Goal: Download file/media

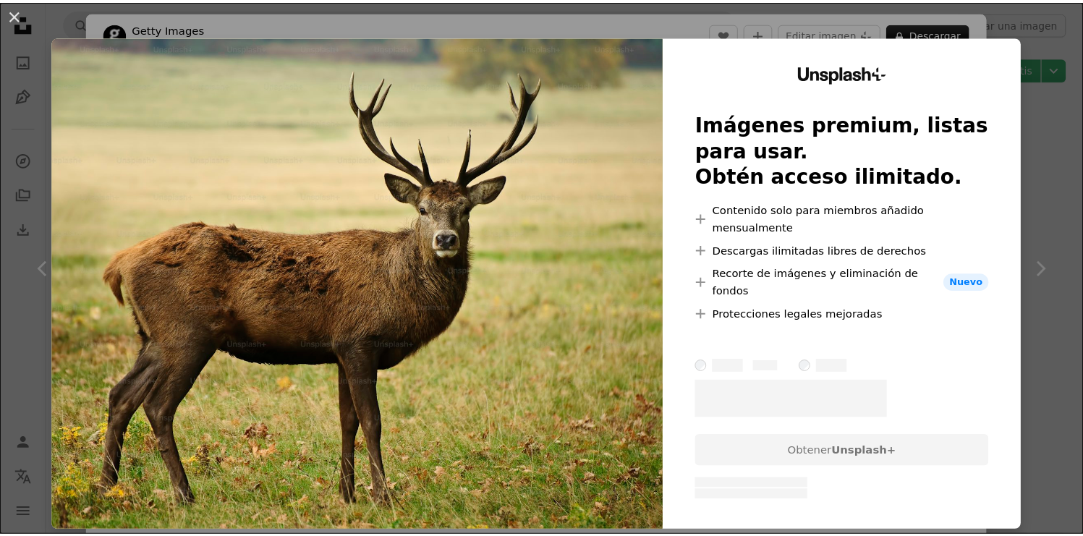
scroll to position [1877, 0]
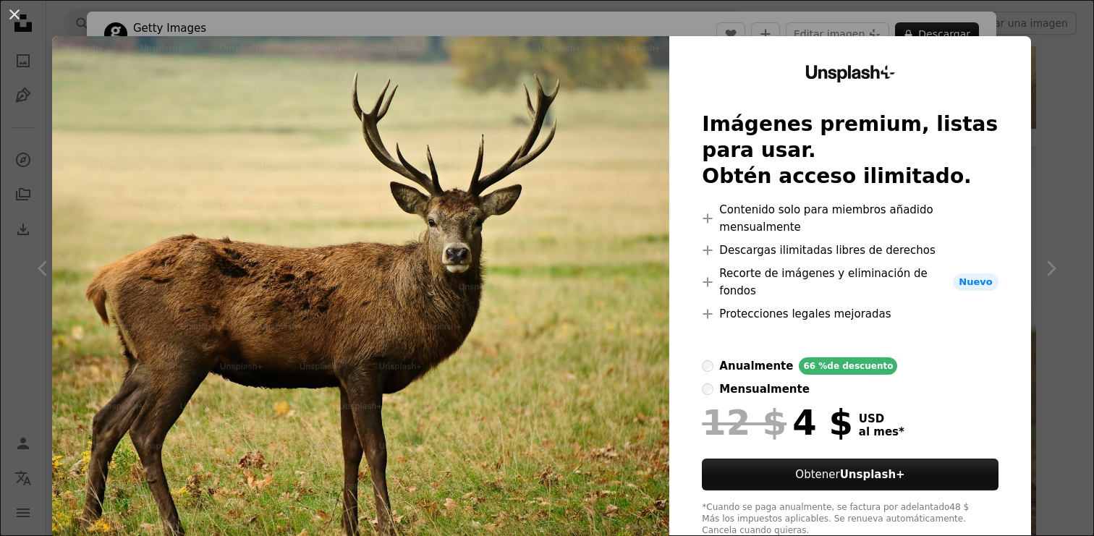
click at [650, 22] on div "An X shape Unsplash+ Imágenes premium, listas para usar. Obtén acceso ilimitado…" at bounding box center [547, 268] width 1094 height 536
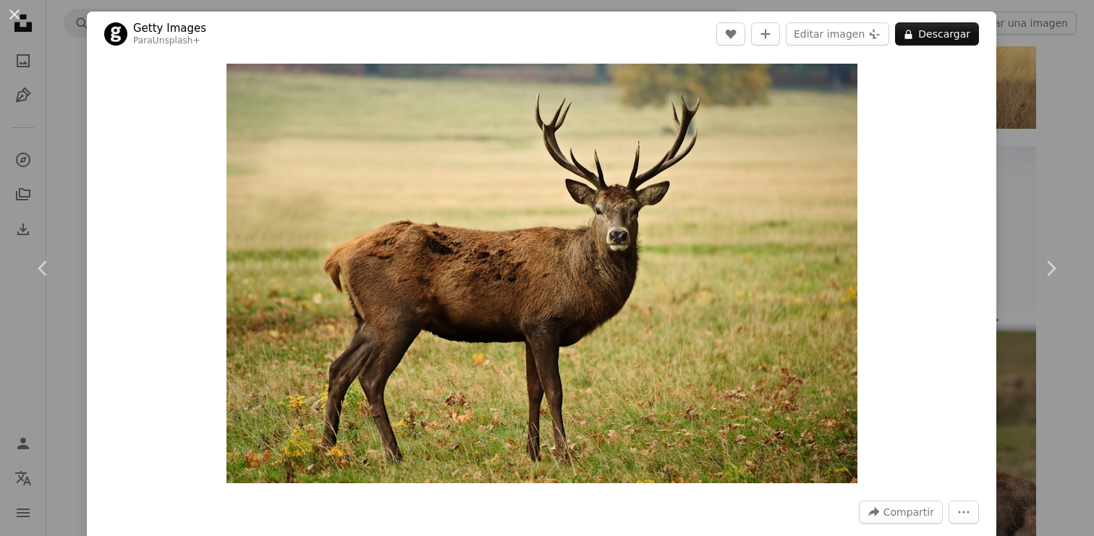
click at [1050, 175] on div "An X shape Chevron left Chevron right Getty Images Para Unsplash+ A heart A plu…" at bounding box center [547, 268] width 1094 height 536
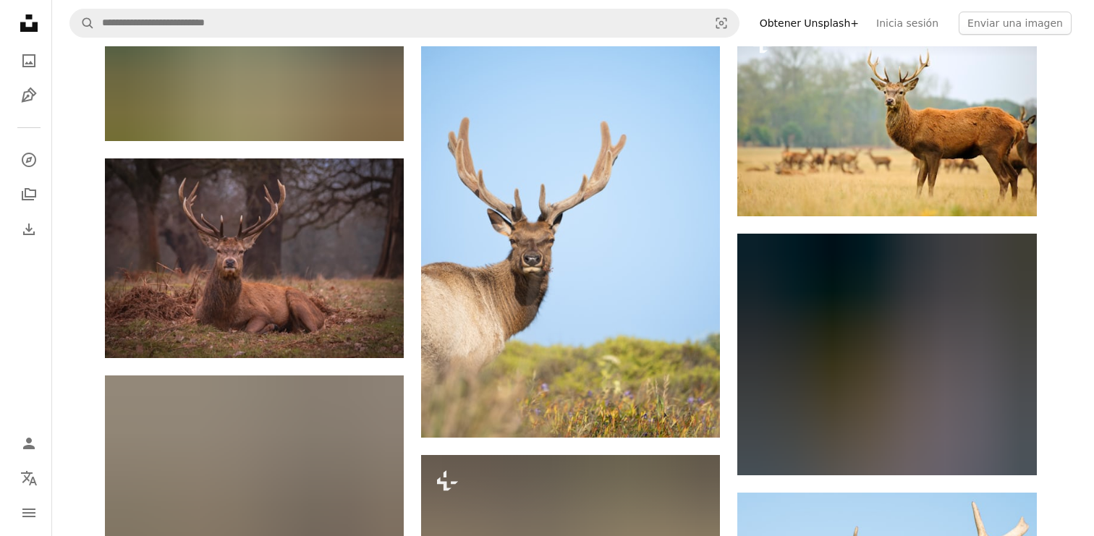
scroll to position [6454, 0]
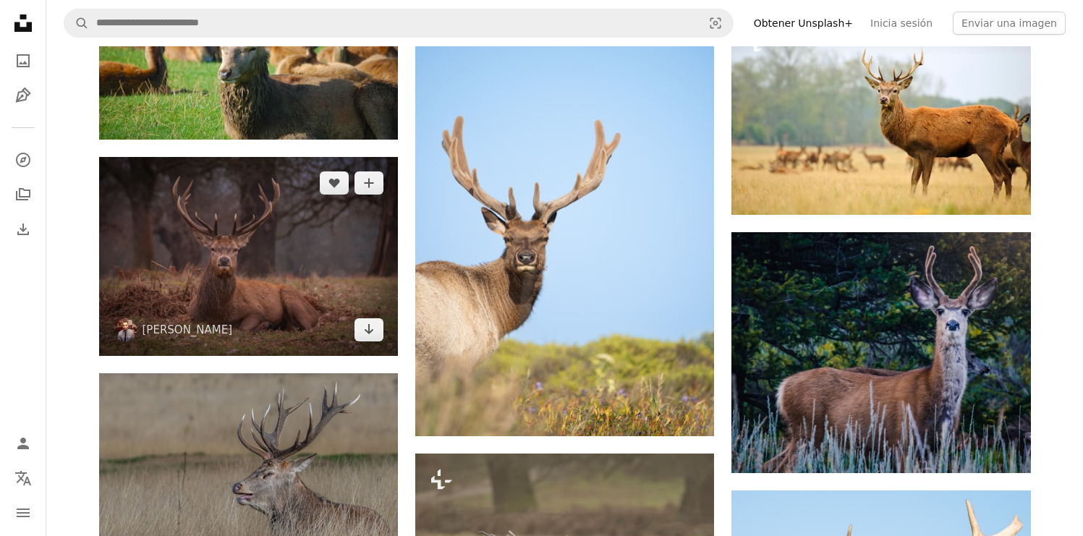
click at [193, 240] on img at bounding box center [248, 256] width 299 height 199
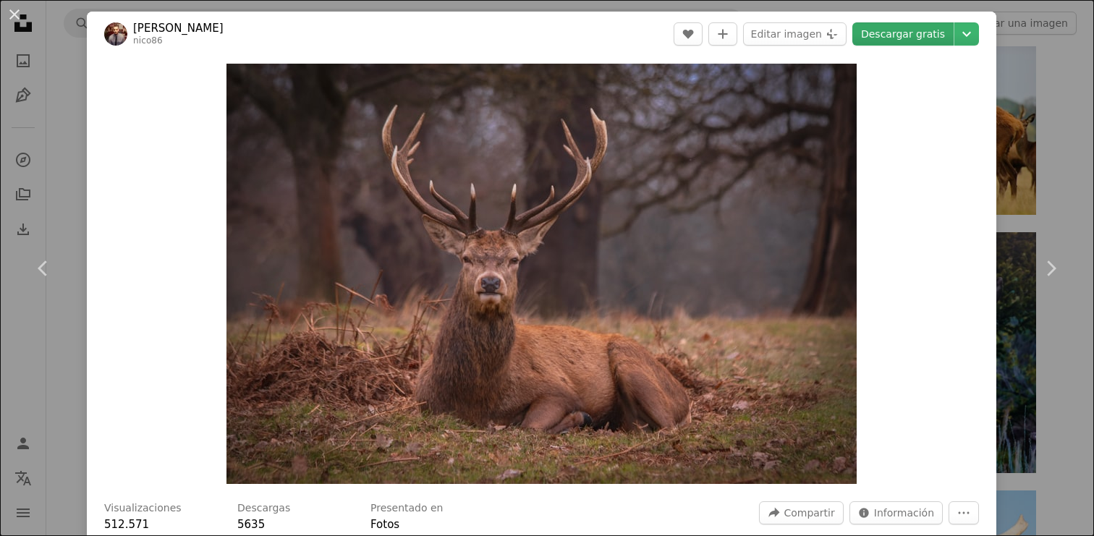
click at [898, 33] on link "Descargar gratis" at bounding box center [903, 33] width 101 height 23
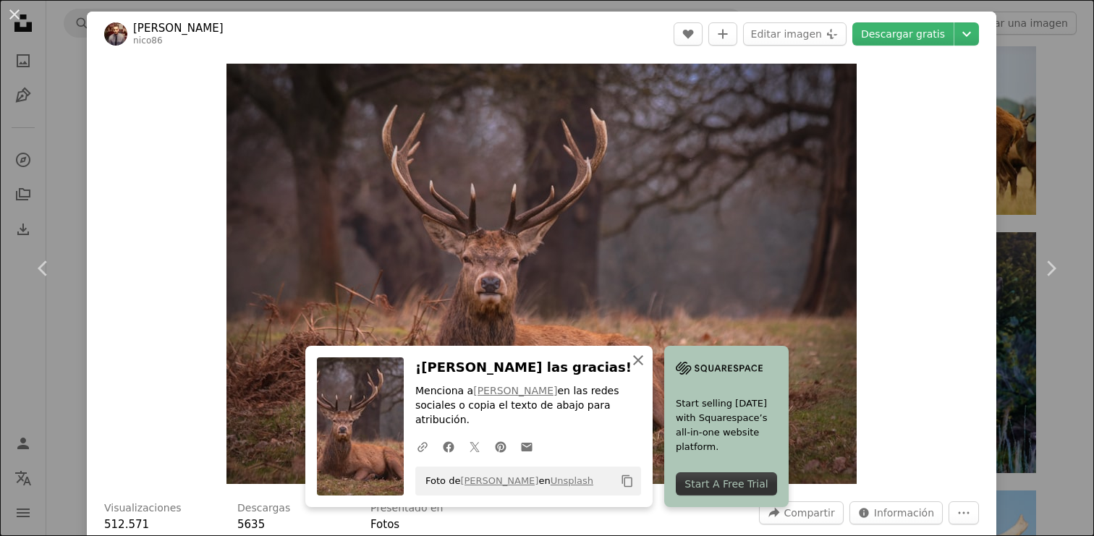
click at [636, 360] on icon "An X shape" at bounding box center [638, 360] width 17 height 17
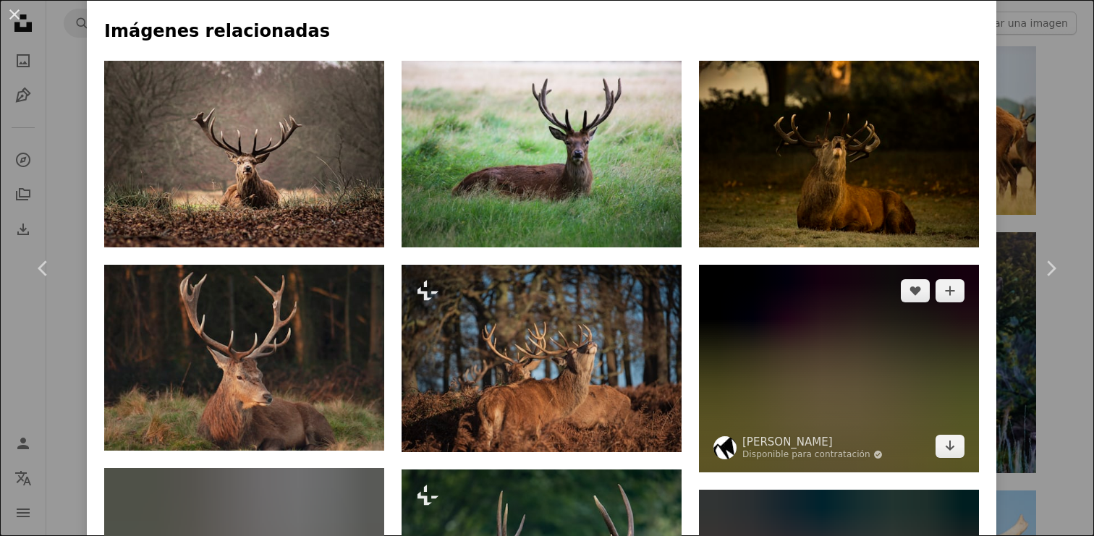
scroll to position [984, 0]
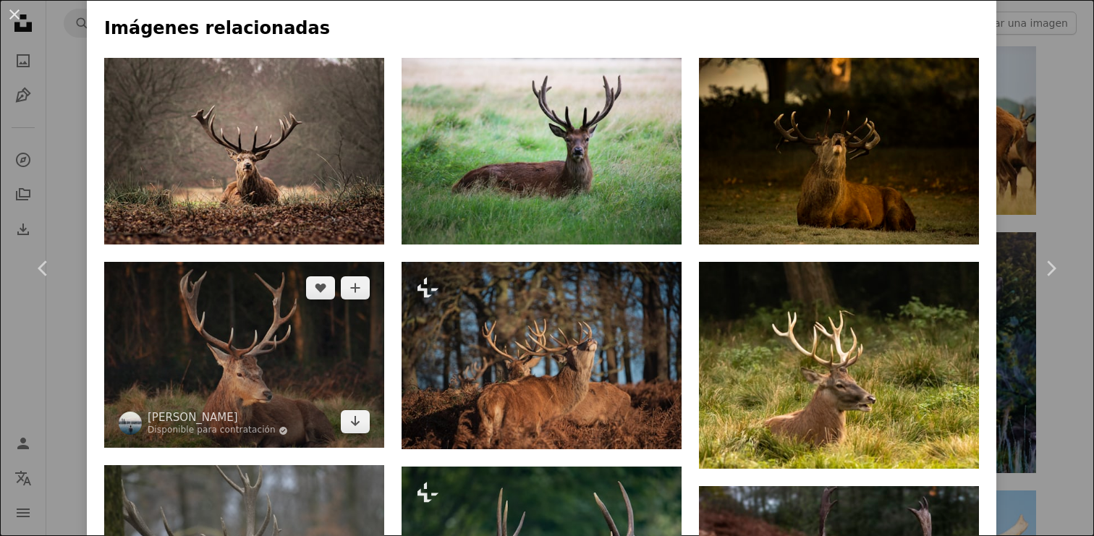
click at [168, 299] on img at bounding box center [244, 355] width 280 height 186
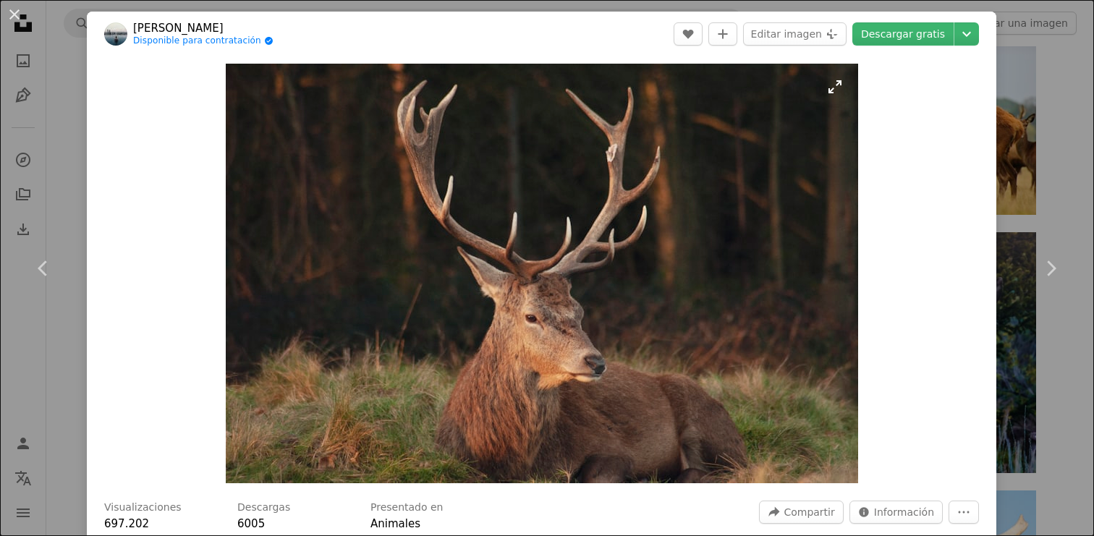
click at [546, 273] on img "Ampliar en esta imagen" at bounding box center [542, 274] width 633 height 420
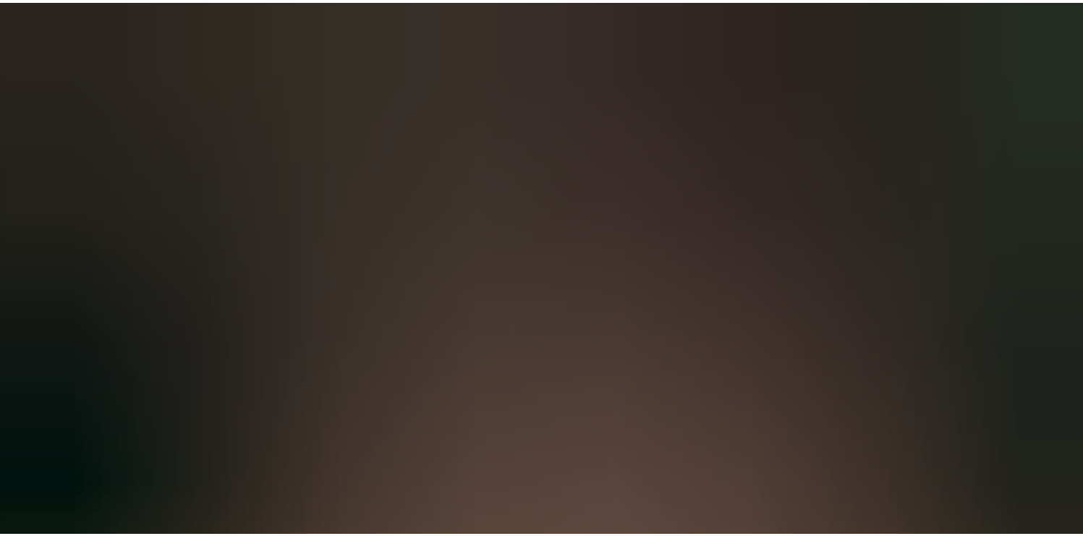
scroll to position [88, 0]
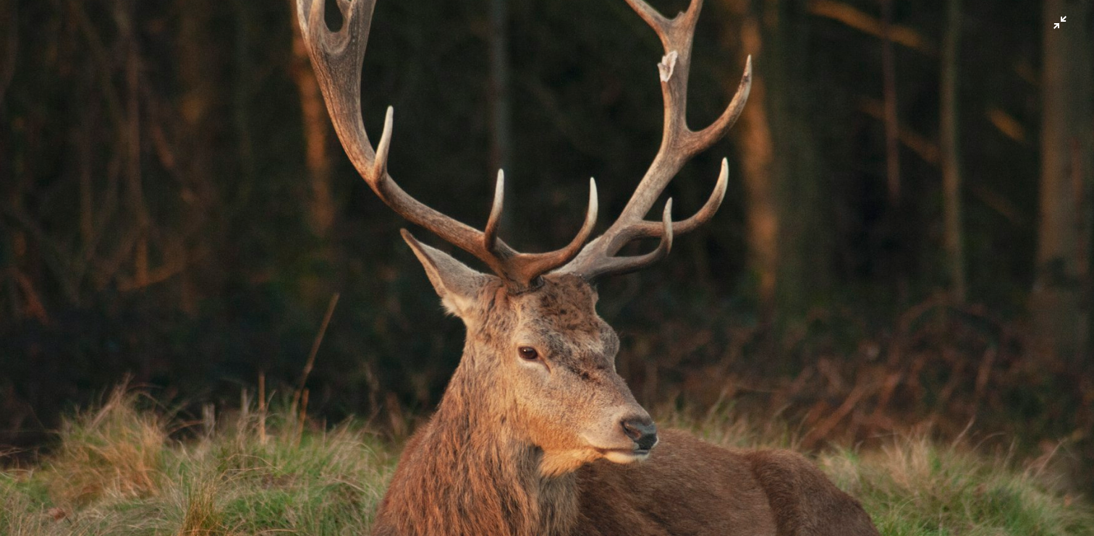
click at [851, 242] on img "Reducir el zoom en esta imagen" at bounding box center [547, 275] width 1096 height 728
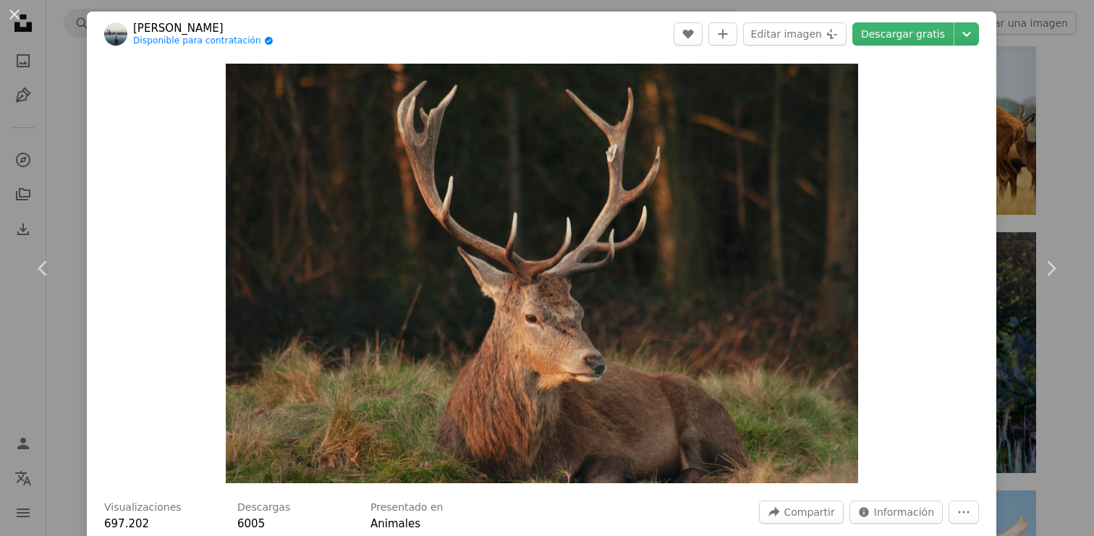
click at [1063, 82] on div "An X shape Chevron left Chevron right Zahrin Lukman Disponible para contratació…" at bounding box center [547, 268] width 1094 height 536
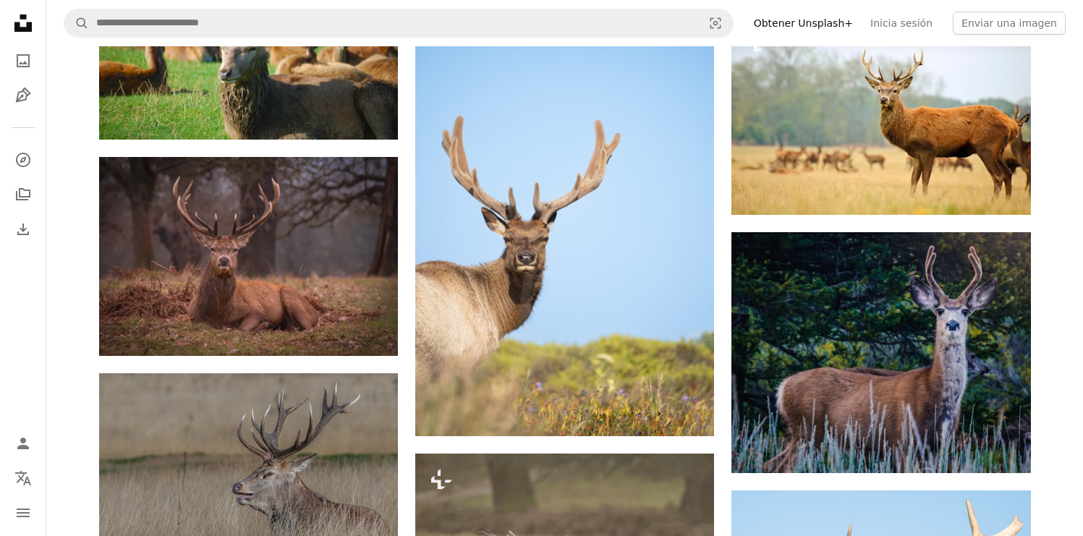
click at [22, 22] on icon "Unsplash logo Página de inicio de Unsplash" at bounding box center [23, 23] width 29 height 29
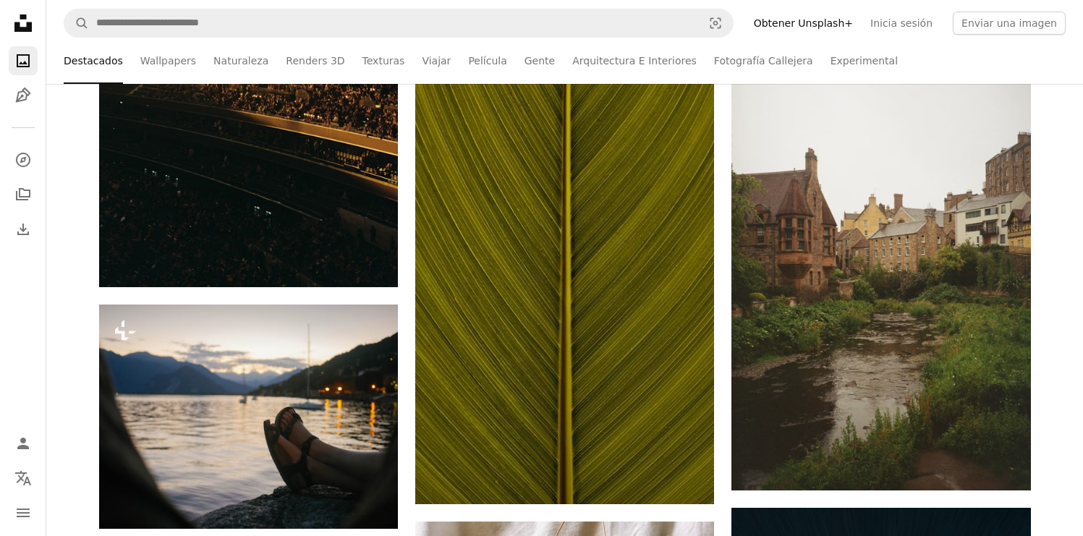
scroll to position [3014, 0]
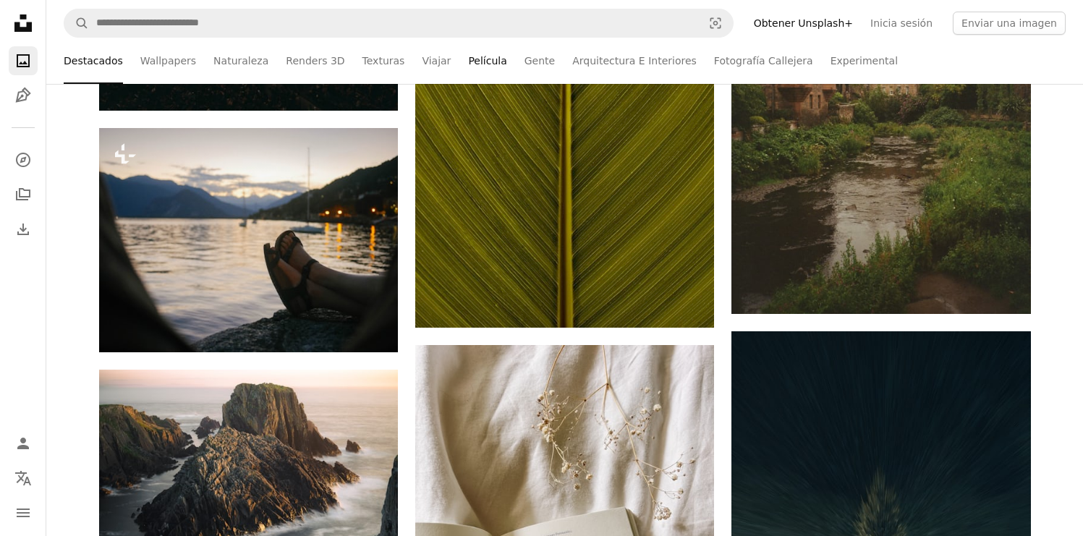
click at [470, 61] on link "Película" at bounding box center [487, 61] width 38 height 46
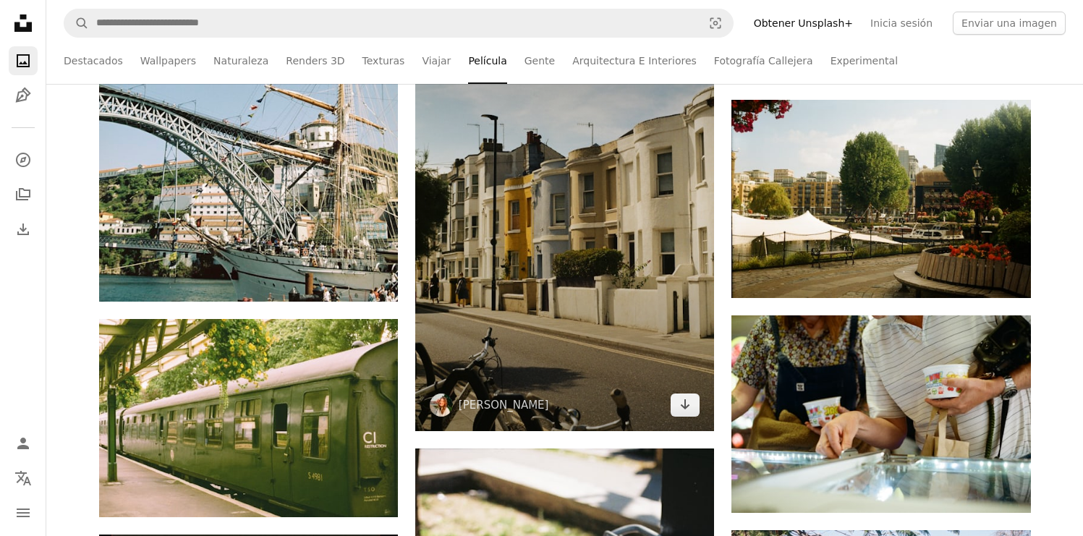
scroll to position [1089, 0]
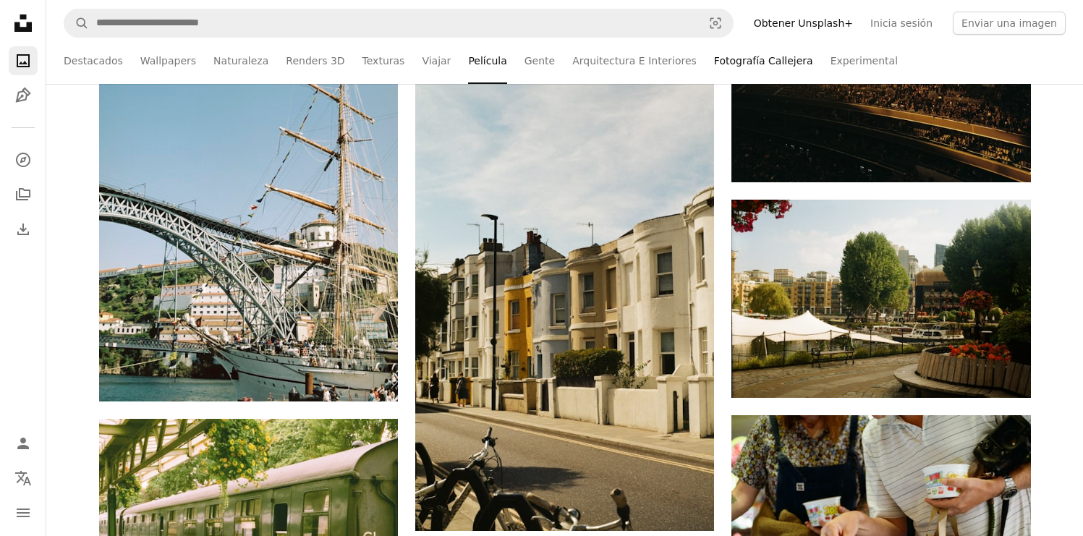
click at [743, 64] on link "Fotografía Callejera" at bounding box center [763, 61] width 99 height 46
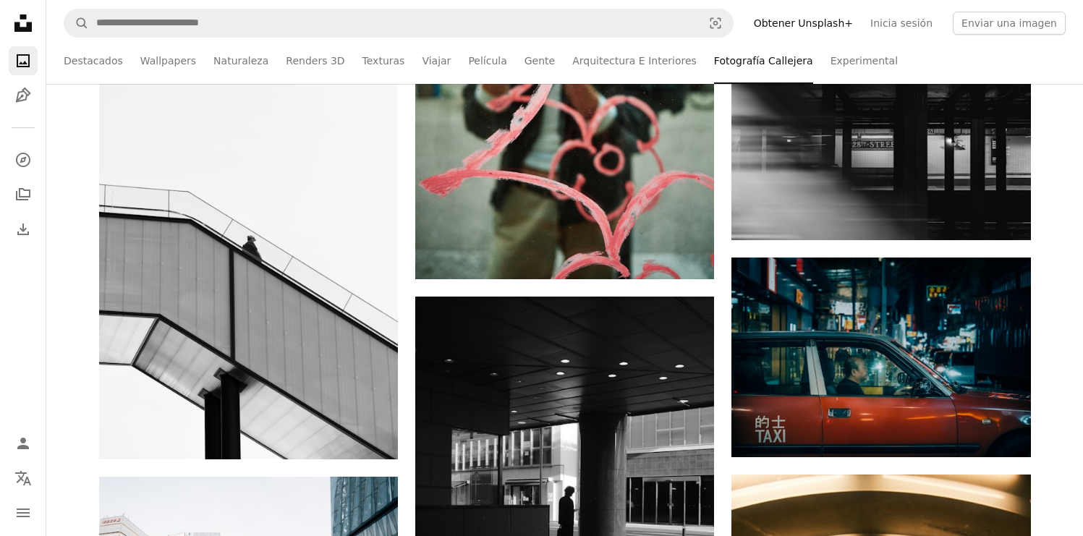
scroll to position [7188, 0]
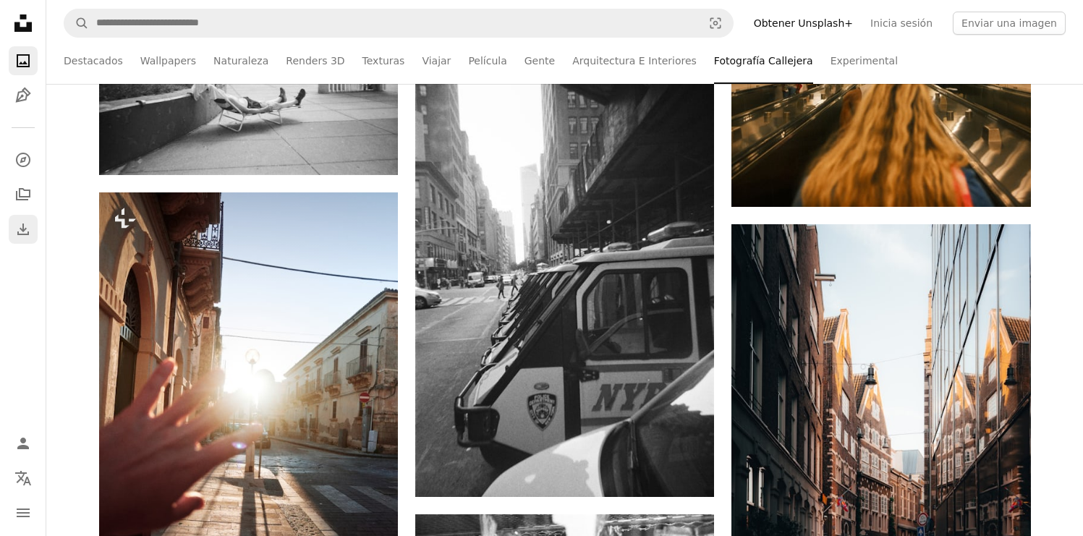
click at [17, 233] on icon "Historial de descargas" at bounding box center [23, 230] width 12 height 12
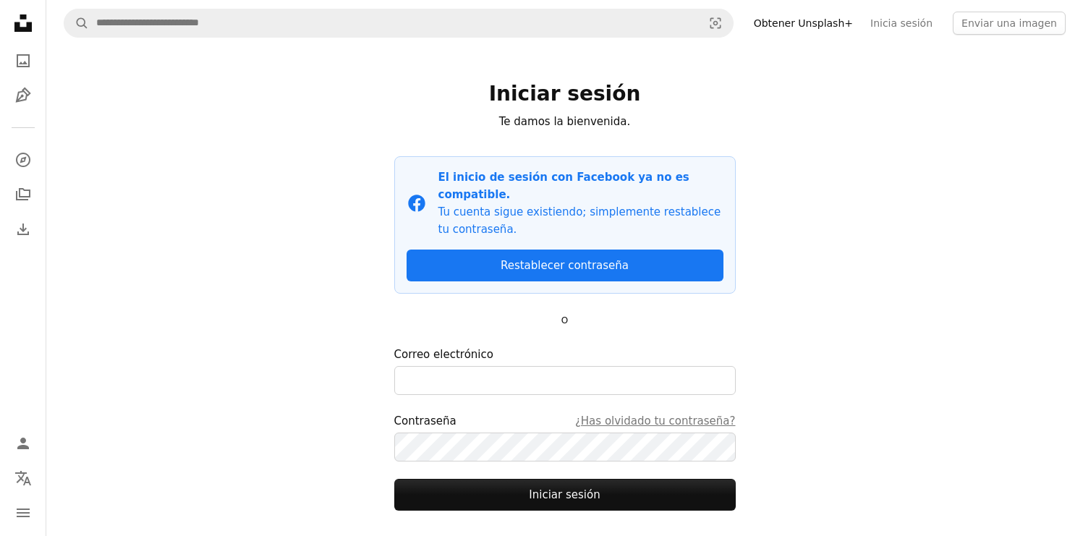
click at [18, 15] on icon "Unsplash logo Página de inicio de Unsplash" at bounding box center [23, 23] width 29 height 29
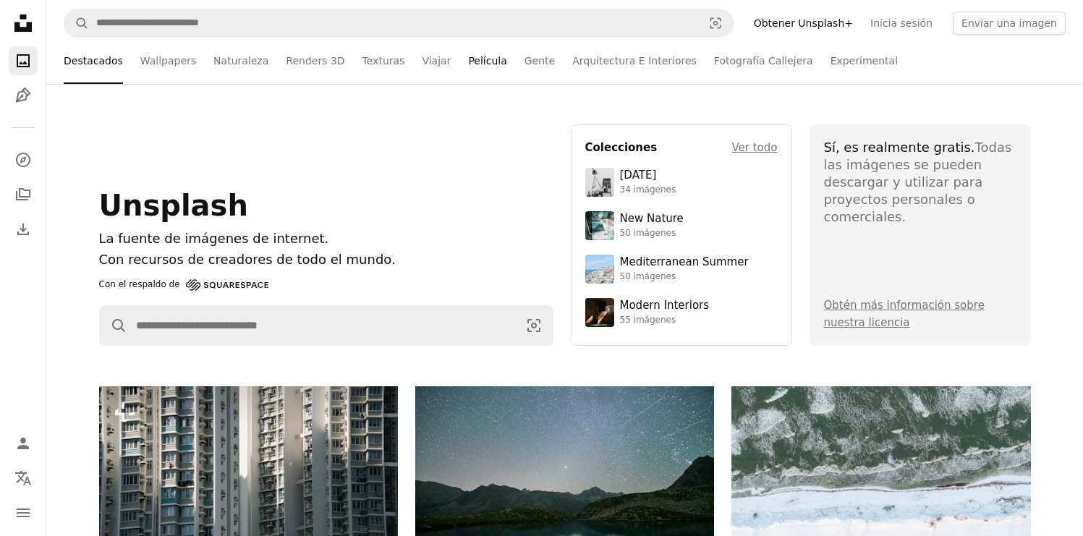
click at [471, 60] on link "Película" at bounding box center [487, 61] width 38 height 46
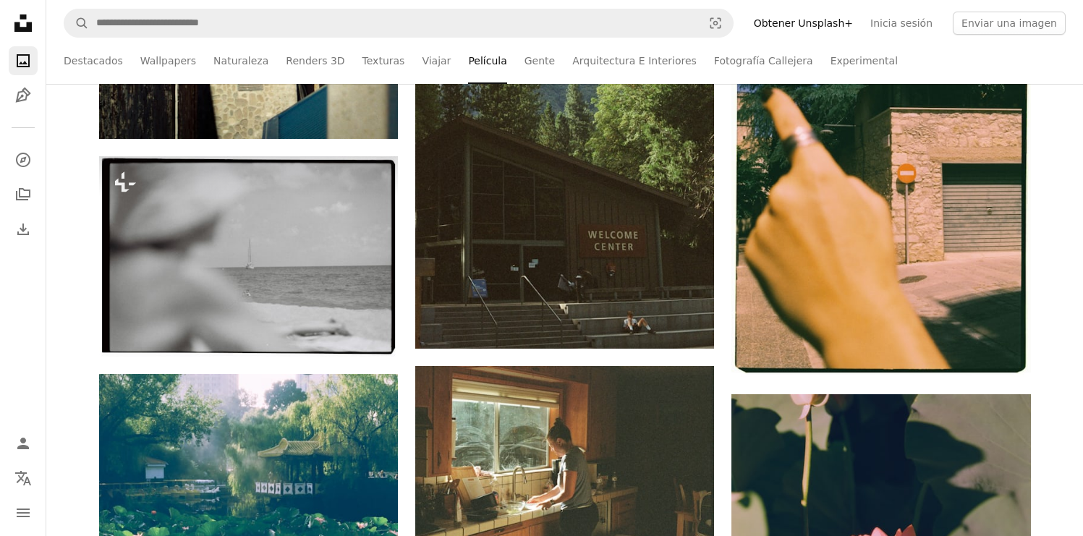
scroll to position [14139, 0]
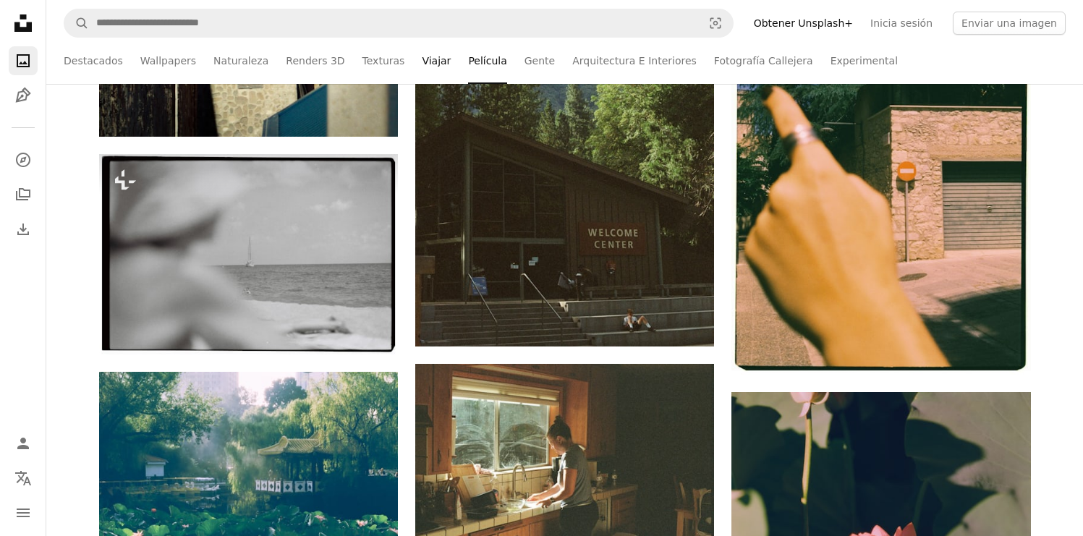
click at [422, 58] on link "Viajar" at bounding box center [436, 61] width 29 height 46
